Goal: Complete application form

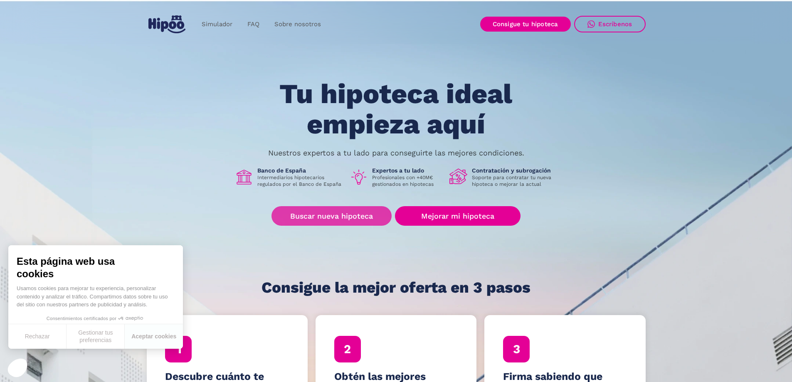
click at [362, 218] on link "Buscar nueva hipoteca" at bounding box center [331, 216] width 120 height 20
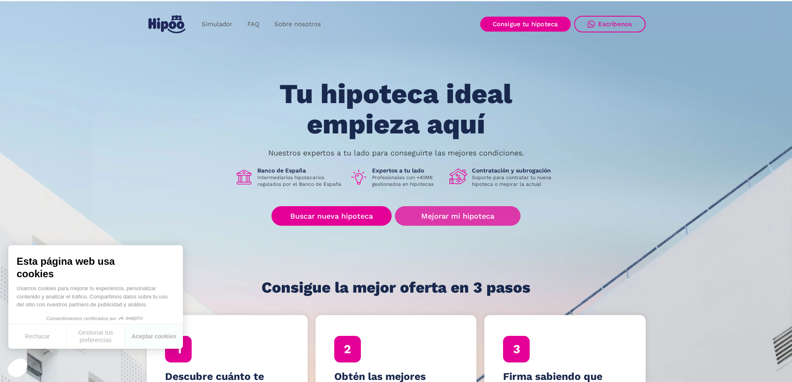
click at [397, 222] on link "Mejorar mi hipoteca" at bounding box center [457, 216] width 125 height 20
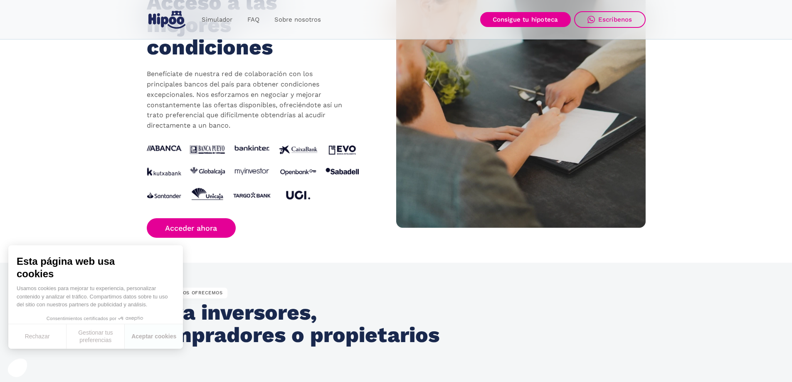
scroll to position [831, 0]
